Goal: Information Seeking & Learning: Learn about a topic

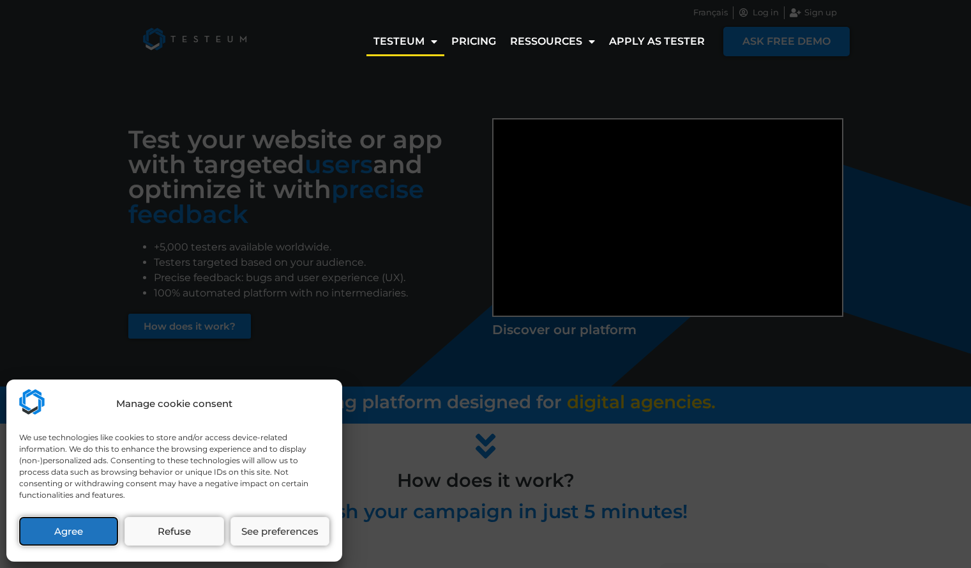
click at [91, 528] on button "Agree" at bounding box center [68, 531] width 99 height 29
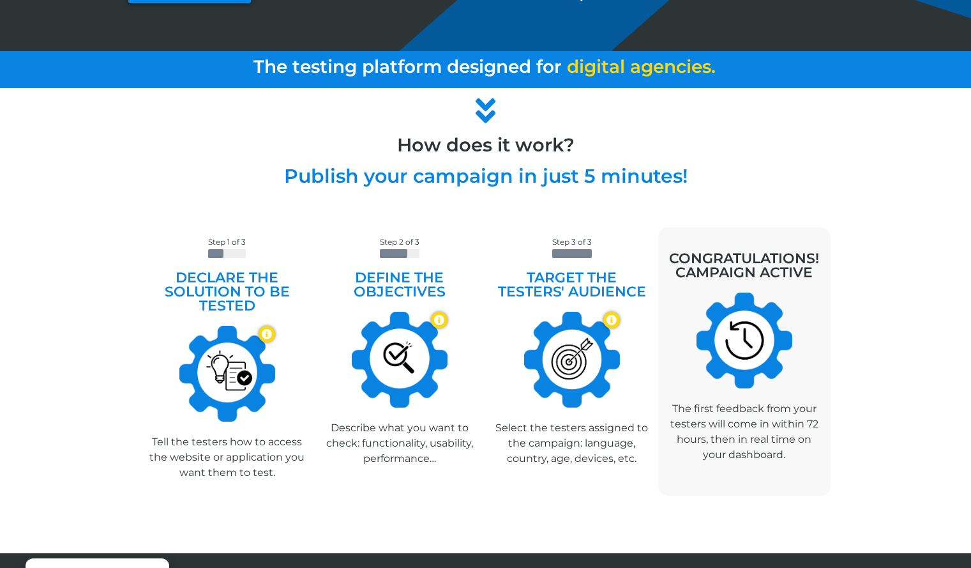
scroll to position [336, 0]
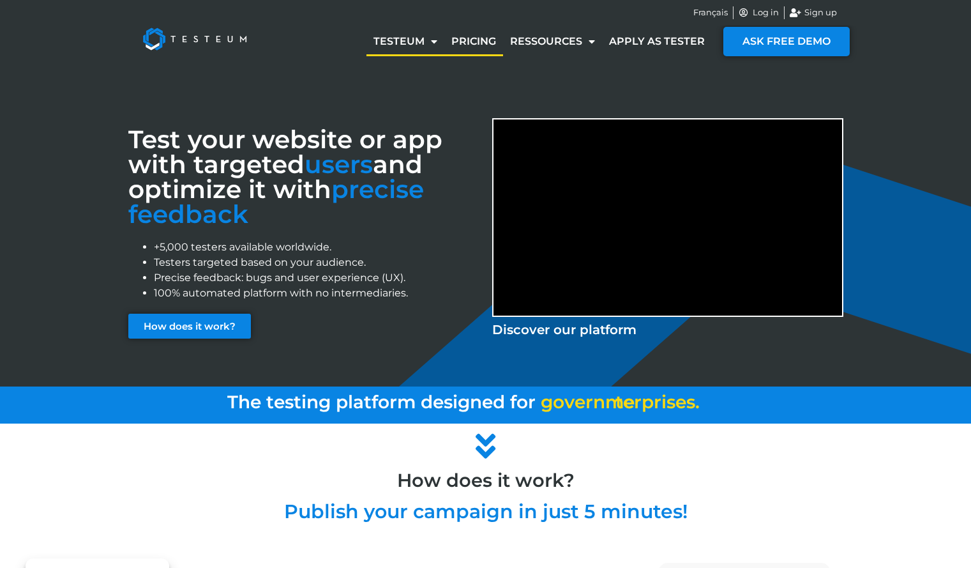
click at [476, 45] on link "Pricing" at bounding box center [473, 41] width 59 height 29
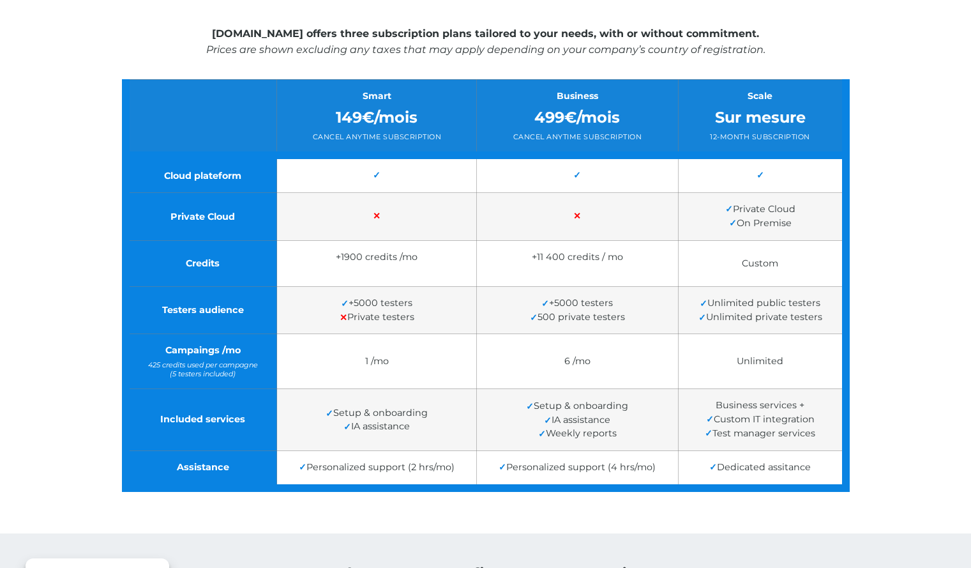
scroll to position [250, 0]
